Goal: Information Seeking & Learning: Learn about a topic

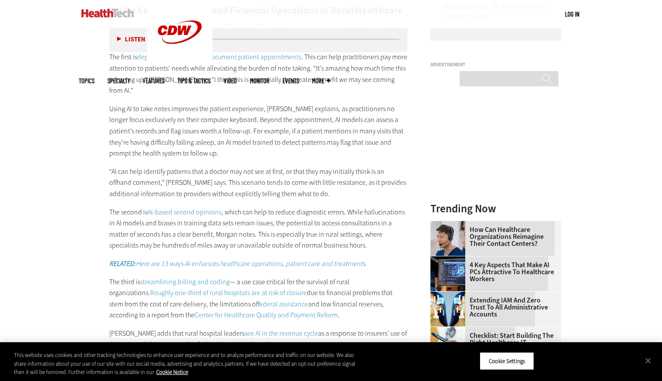
scroll to position [819, 0]
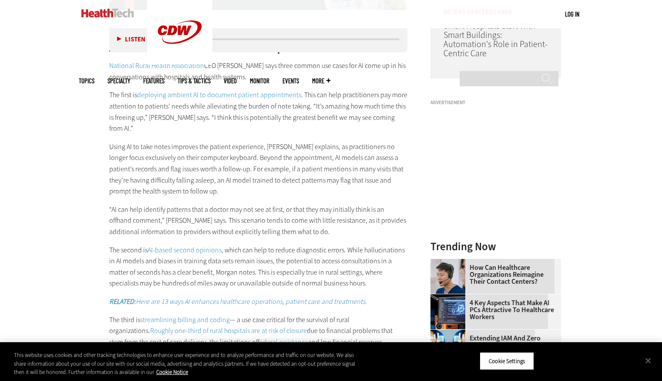
click at [270, 115] on div "AI Use Cases for Clinical and Financial Operations in Rural Healthcare National…" at bounding box center [258, 387] width 299 height 725
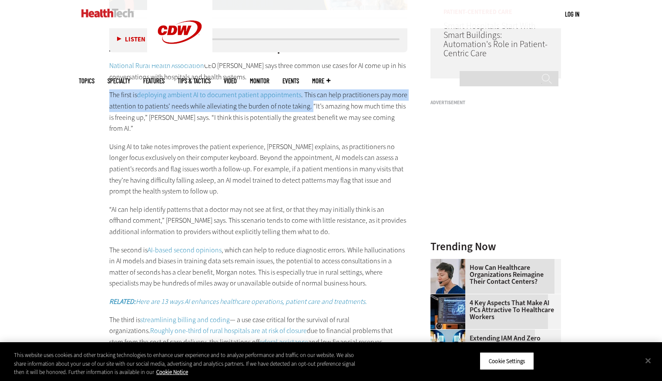
drag, startPoint x: 107, startPoint y: 82, endPoint x: 308, endPoint y: 97, distance: 202.1
click at [308, 97] on article "[DATE] Twitter Facebook LinkedIn Reddit Flipboard Email Artificial Intelligence…" at bounding box center [250, 301] width 316 height 1559
copy p "The first is deploying ambient AI to document patient appointments . This can h…"
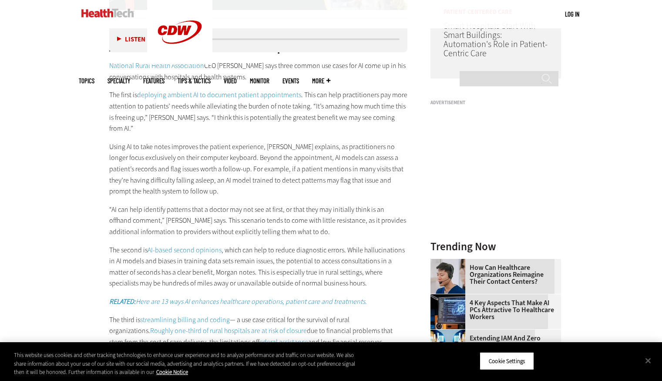
click at [120, 141] on p "Using AI to take notes improves the patient experience, [PERSON_NAME] explains,…" at bounding box center [258, 169] width 299 height 56
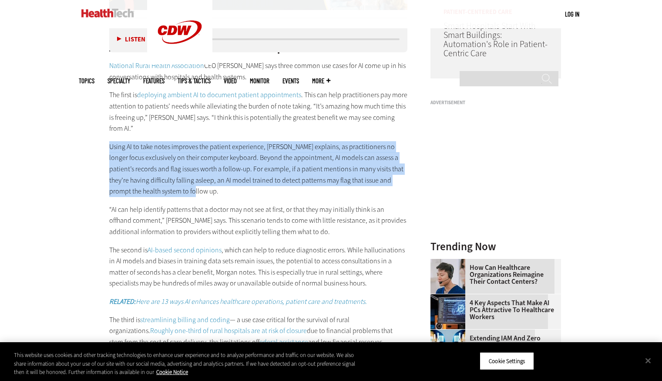
drag, startPoint x: 107, startPoint y: 123, endPoint x: 276, endPoint y: 166, distance: 174.4
click at [276, 166] on article "[DATE] Twitter Facebook LinkedIn Reddit Flipboard Email Artificial Intelligence…" at bounding box center [250, 301] width 316 height 1559
copy p "Using AI to take notes improves the patient experience, [PERSON_NAME] explains,…"
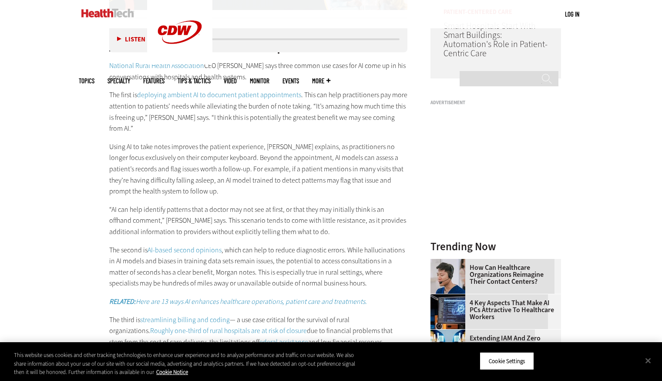
click at [324, 106] on p "The first is deploying ambient AI to document patient appointments . This can h…" at bounding box center [258, 111] width 299 height 44
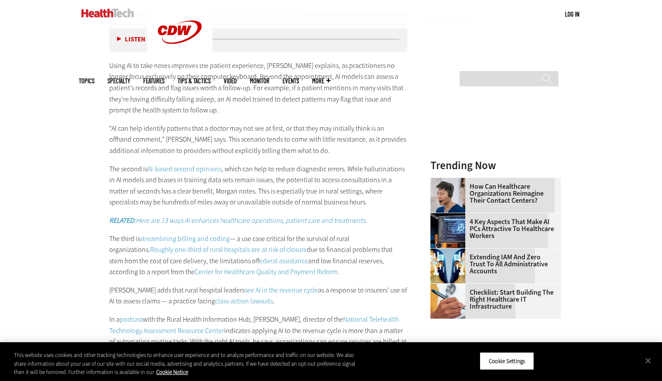
scroll to position [913, 0]
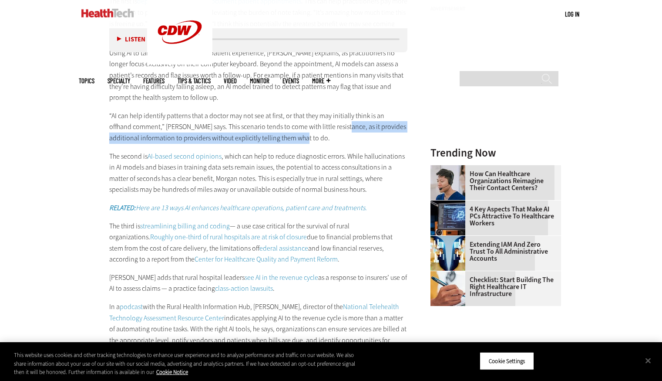
drag, startPoint x: 322, startPoint y: 105, endPoint x: 325, endPoint y: 119, distance: 13.8
click at [325, 119] on p "“AI can help identify patterns that a doctor may not see at first, or that they…" at bounding box center [258, 127] width 299 height 34
copy p "it provides additional information to providers without explicitly telling them…"
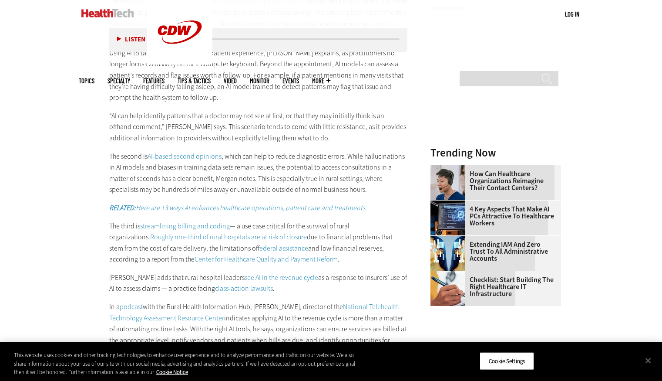
click at [235, 162] on p "The second is AI-based second opinions , which can help to reduce diagnostic er…" at bounding box center [258, 173] width 299 height 44
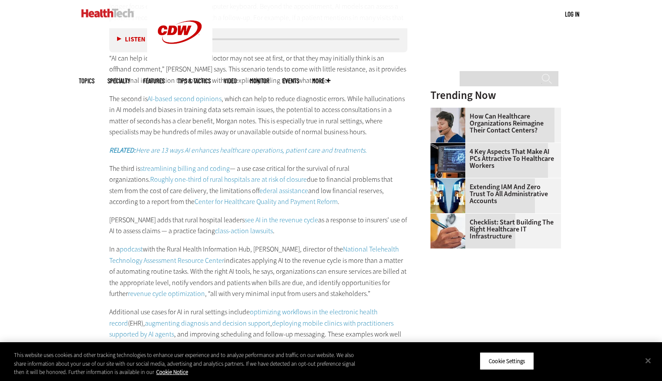
scroll to position [974, 0]
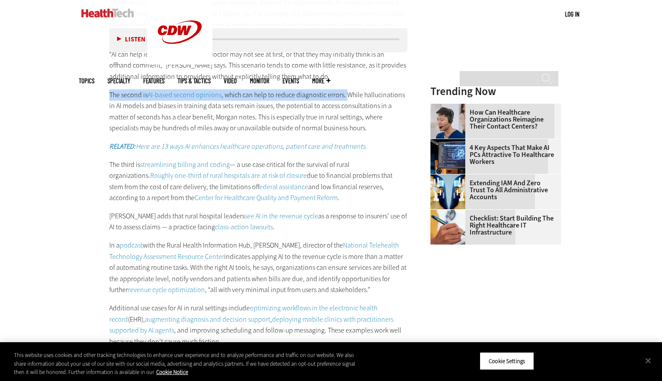
drag, startPoint x: 110, startPoint y: 71, endPoint x: 345, endPoint y: 74, distance: 235.2
click at [345, 89] on p "The second is AI-based second opinions , which can help to reduce diagnostic er…" at bounding box center [258, 111] width 299 height 44
copy p "The second is AI-based second opinions , which can help to reduce diagnostic er…"
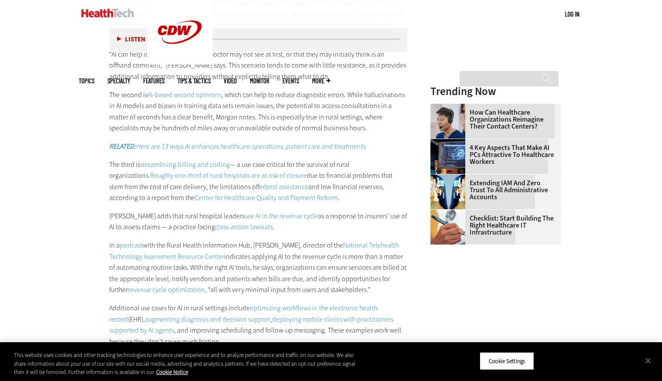
click at [318, 91] on p "The second is AI-based second opinions , which can help to reduce diagnostic er…" at bounding box center [258, 111] width 299 height 44
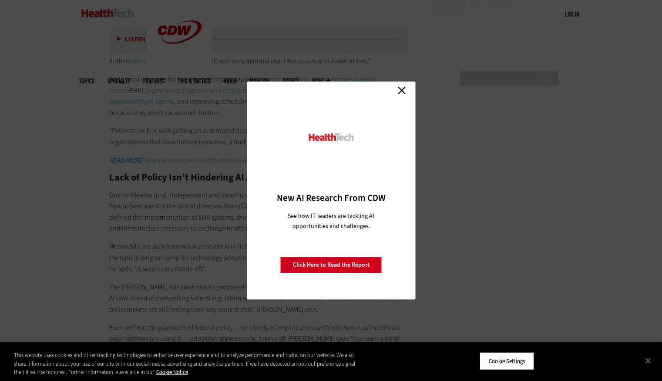
scroll to position [1204, 0]
click at [400, 87] on link "Close" at bounding box center [401, 90] width 13 height 13
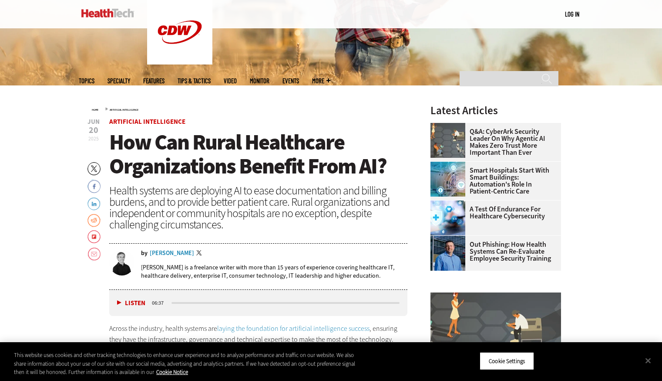
scroll to position [0, 0]
